Goal: Find specific page/section: Find specific page/section

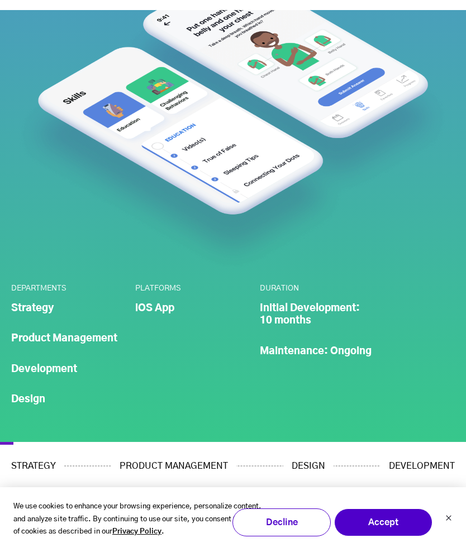
scroll to position [298, 0]
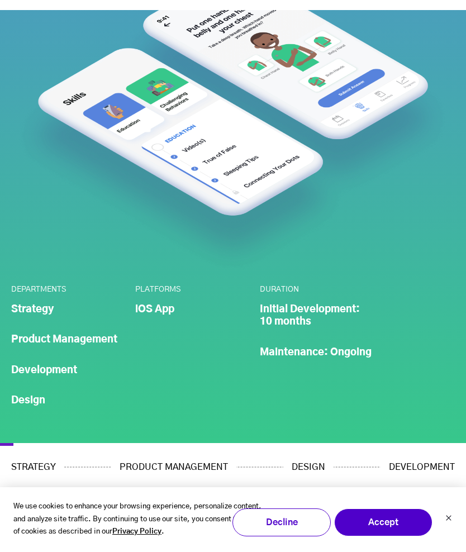
click at [165, 310] on li "iOS App" at bounding box center [191, 309] width 113 height 13
click at [409, 175] on img at bounding box center [233, 121] width 444 height 309
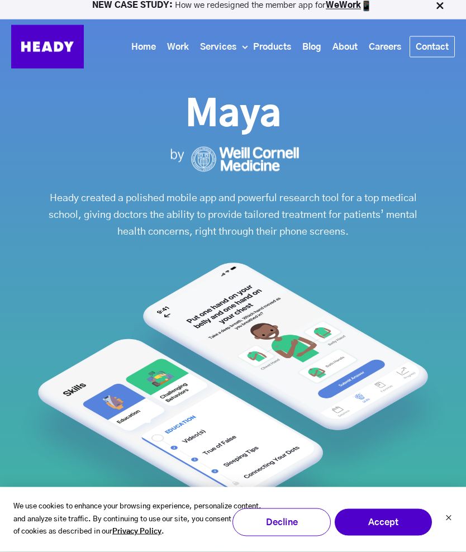
scroll to position [0, 0]
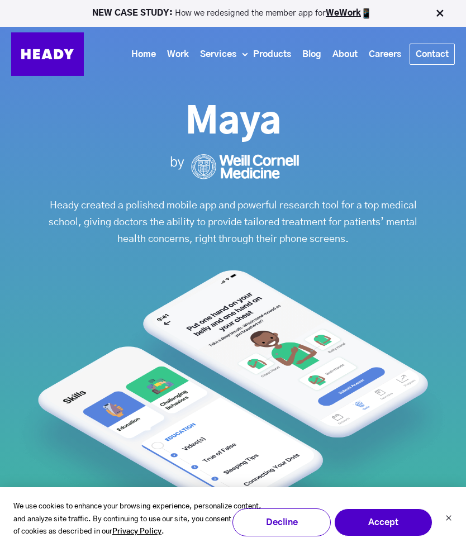
click at [210, 306] on img at bounding box center [233, 419] width 444 height 309
click at [274, 51] on link "Products" at bounding box center [272, 54] width 49 height 21
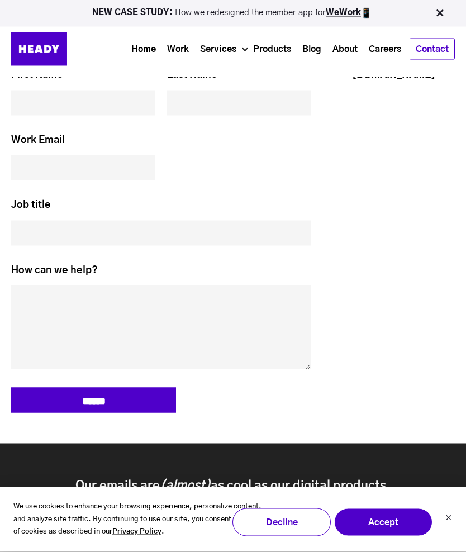
scroll to position [3110, 0]
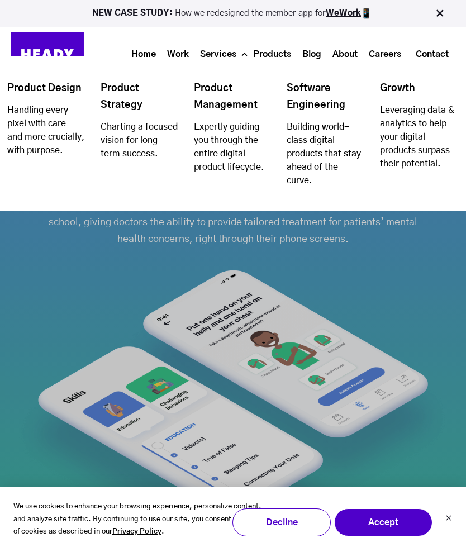
click at [242, 43] on icon "Navigation Menu" at bounding box center [242, 43] width 0 height 0
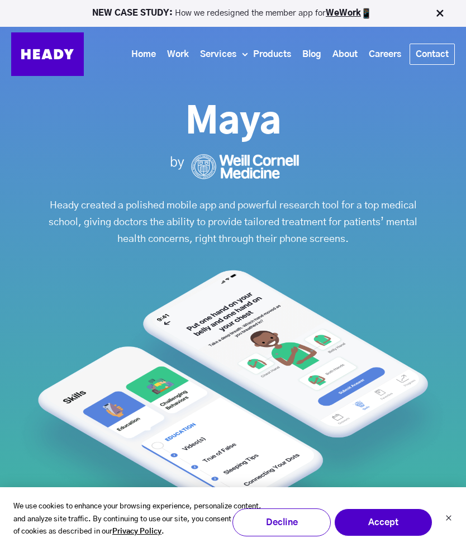
click at [439, 236] on div "Heady created a polished mobile app and powerful research tool for a top medica…" at bounding box center [233, 364] width 444 height 420
